Goal: Find specific page/section: Find specific page/section

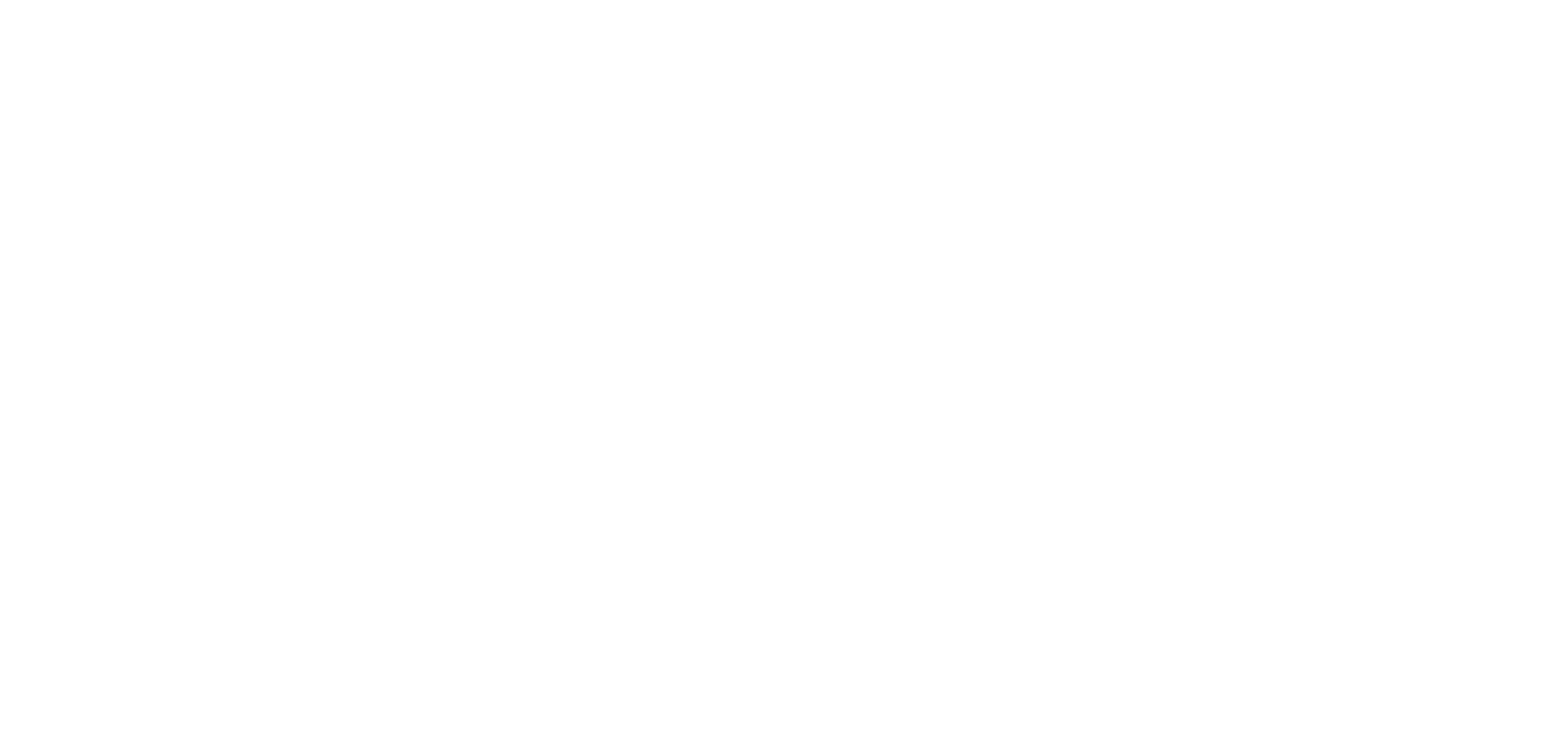
click at [554, 5] on html at bounding box center [784, 2] width 1568 height 5
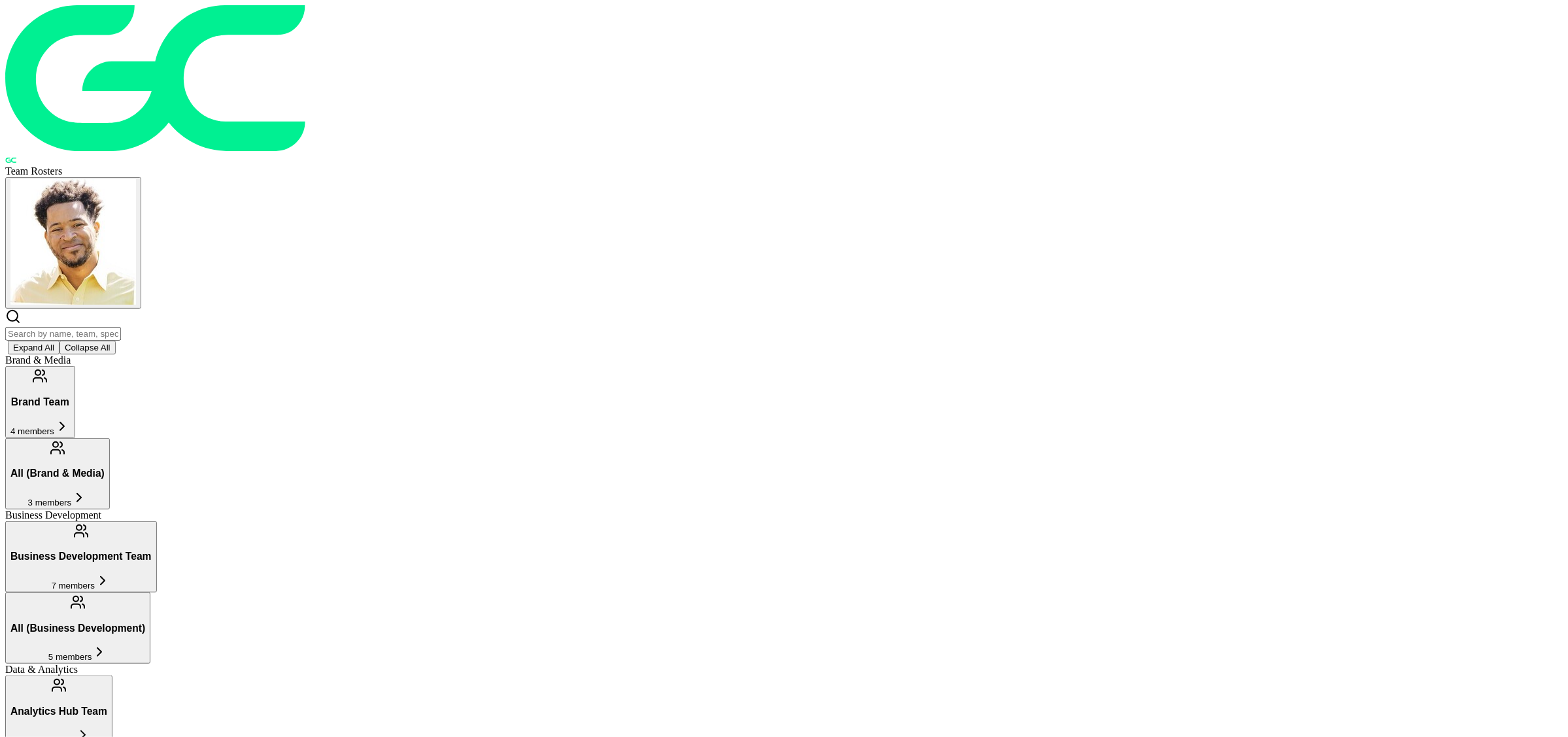
click at [121, 327] on input "text" at bounding box center [63, 334] width 116 height 14
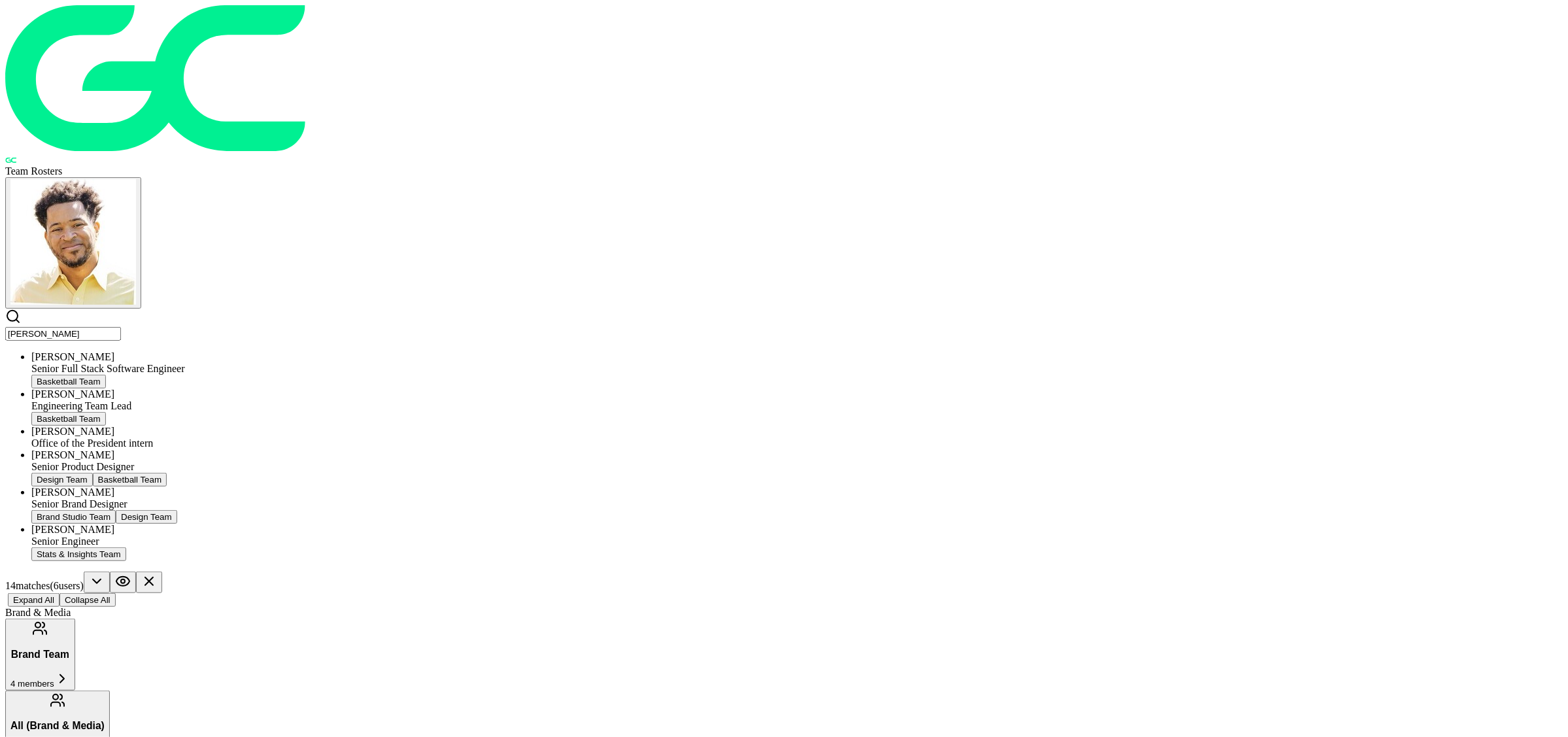
click at [121, 327] on input "[PERSON_NAME]" at bounding box center [63, 334] width 116 height 14
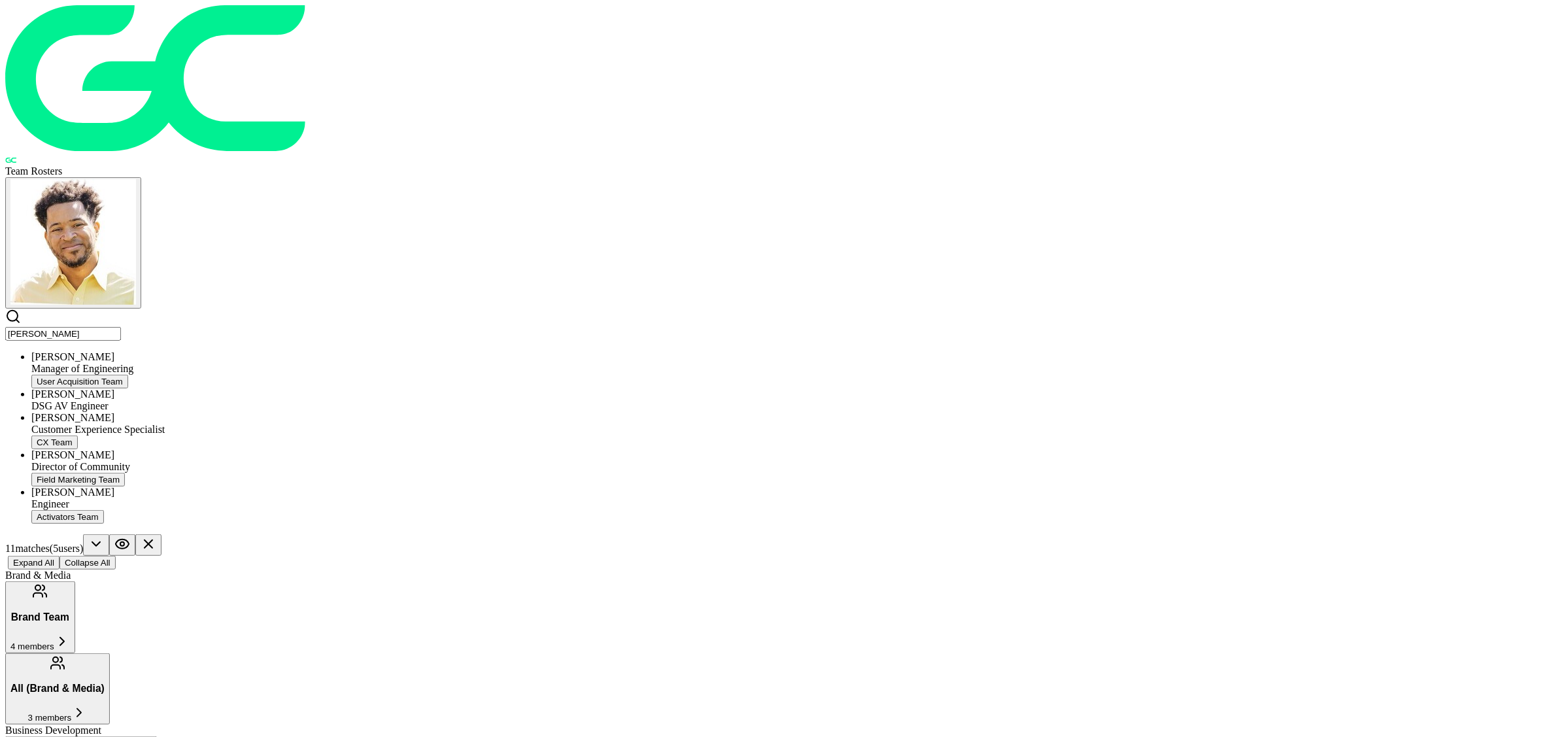
click at [121, 327] on input "[PERSON_NAME]" at bounding box center [63, 334] width 116 height 14
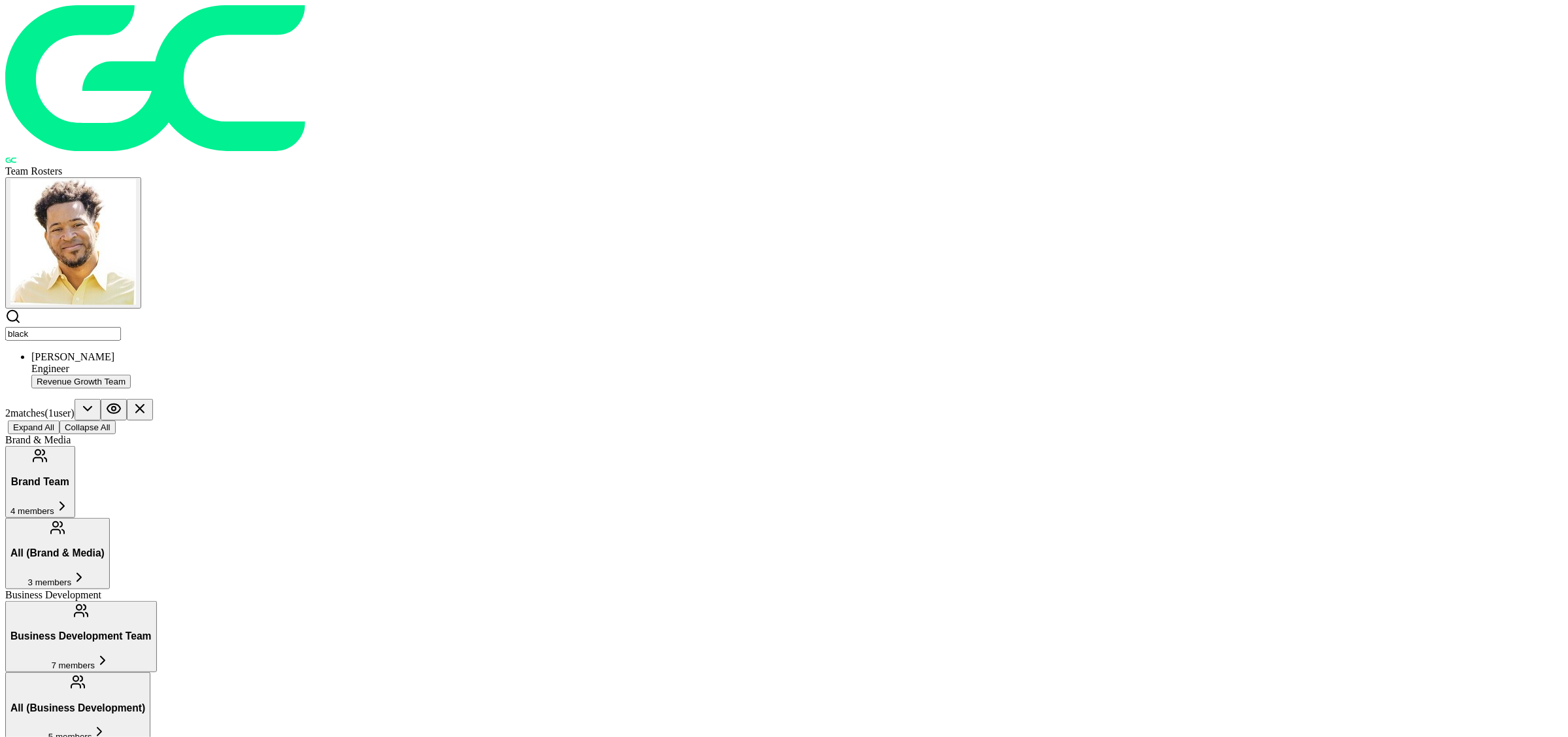
click at [507, 363] on div "Engineer" at bounding box center [797, 369] width 1532 height 12
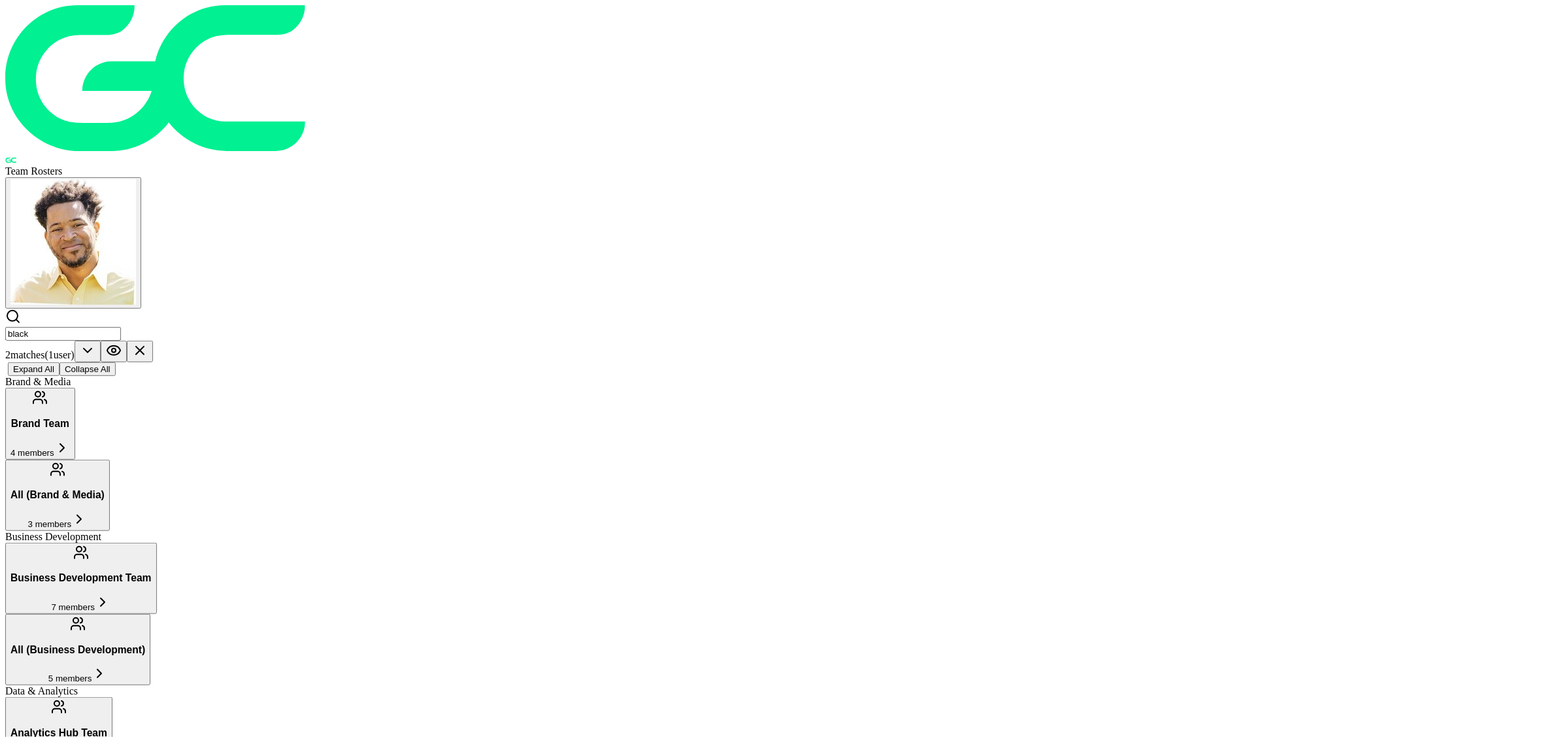
click at [121, 327] on input "black" at bounding box center [63, 334] width 116 height 14
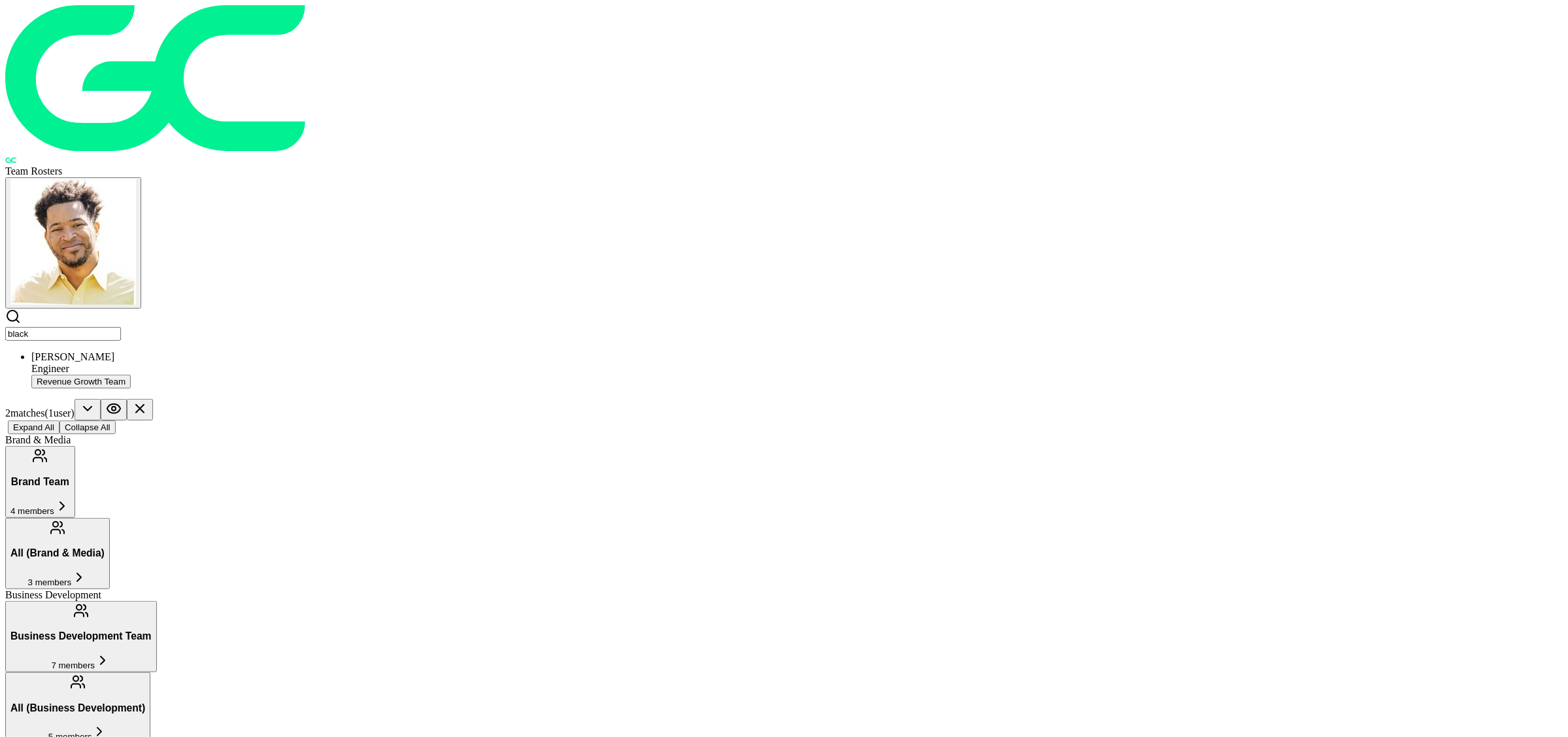
click at [121, 327] on input "black" at bounding box center [63, 334] width 116 height 14
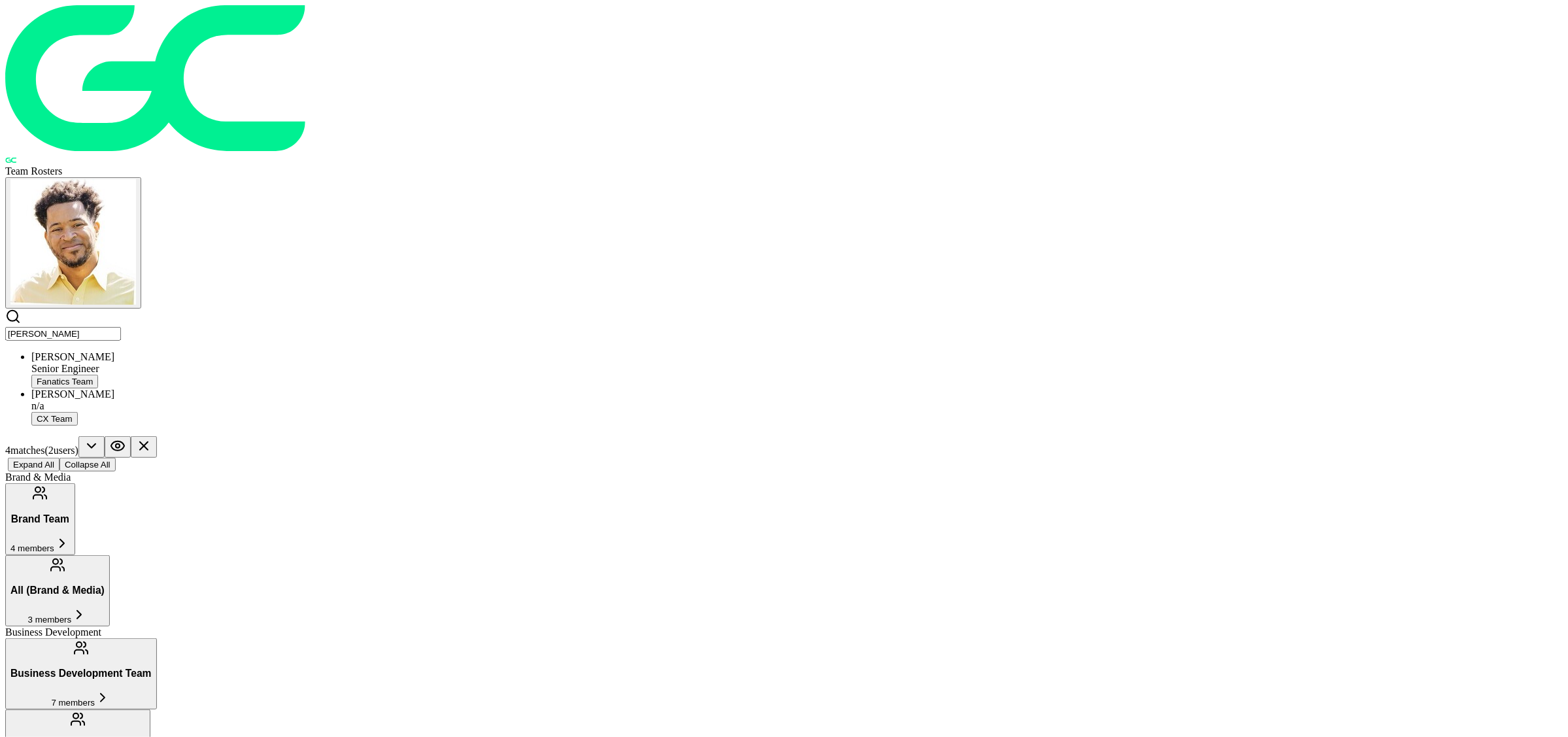
type input "[PERSON_NAME]"
click at [483, 363] on div "Senior Engineer" at bounding box center [797, 369] width 1532 height 12
